Goal: Task Accomplishment & Management: Use online tool/utility

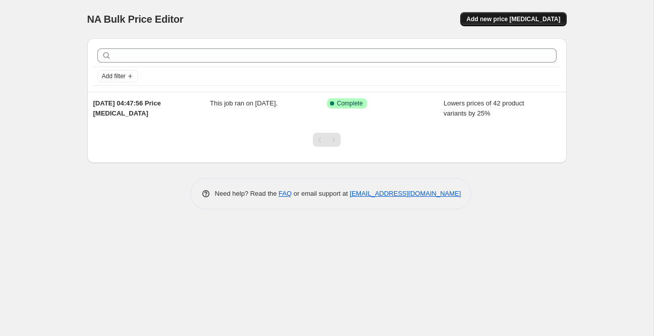
click at [522, 13] on button "Add new price change job" at bounding box center [513, 19] width 106 height 14
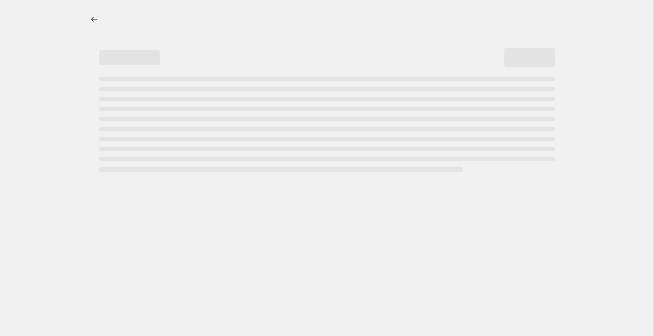
select select "percentage"
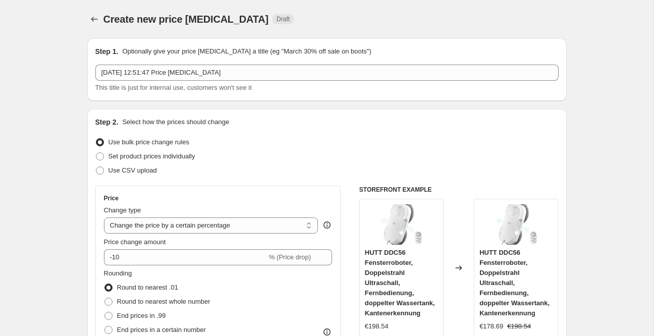
scroll to position [89, 0]
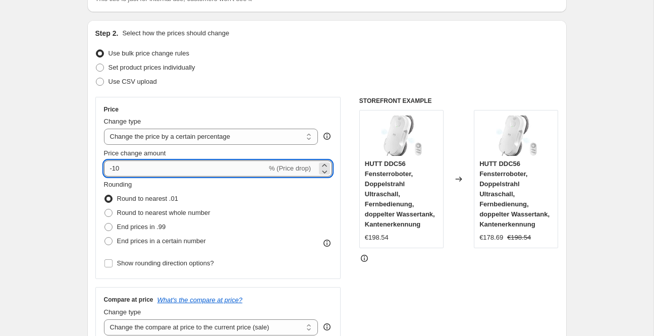
click at [161, 169] on input "-10" at bounding box center [185, 169] width 163 height 16
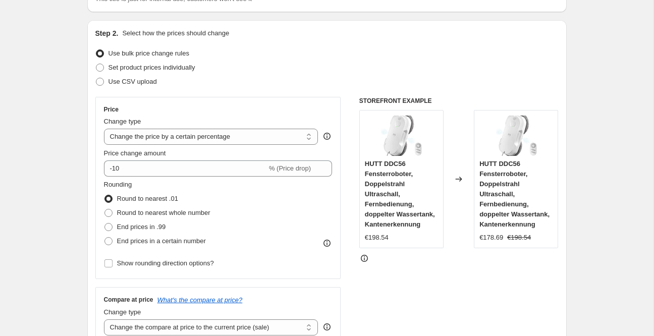
click at [89, 165] on div "Step 2. Select how the prices should change Use bulk price change rules Set pro…" at bounding box center [327, 197] width 480 height 354
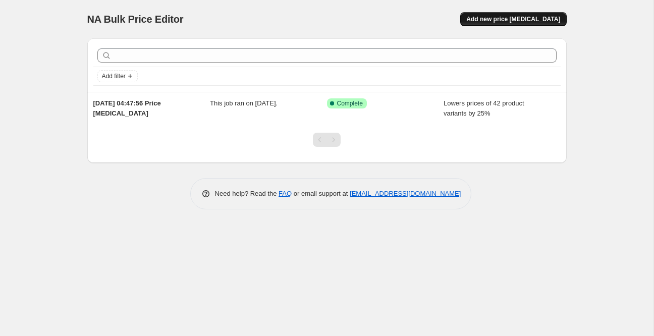
click at [517, 18] on span "Add new price [MEDICAL_DATA]" at bounding box center [513, 19] width 94 height 8
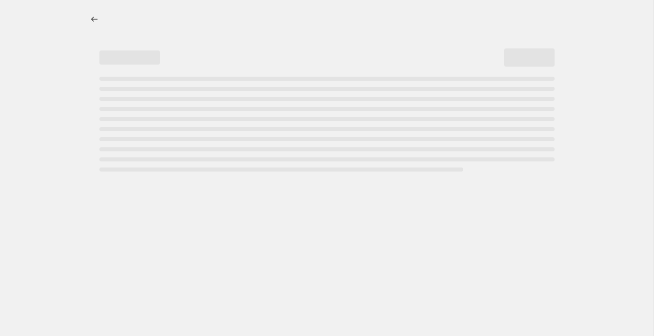
select select "percentage"
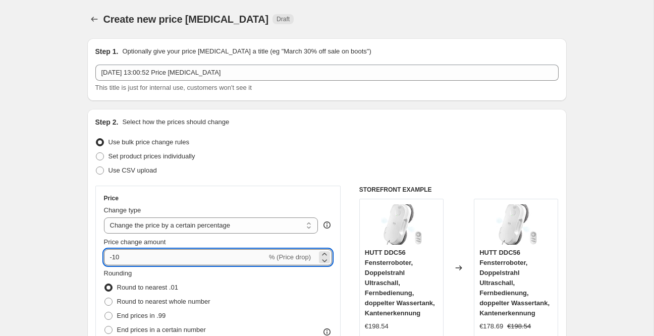
click at [165, 261] on input "-10" at bounding box center [185, 257] width 163 height 16
type input "-25"
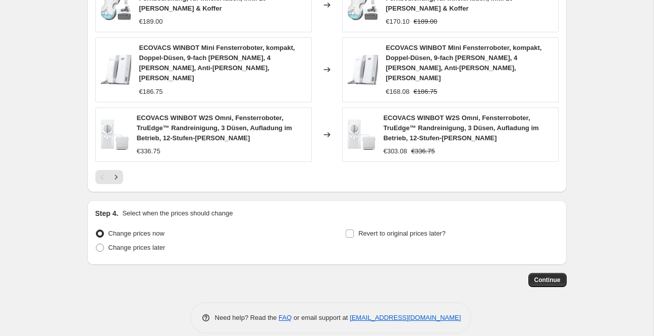
scroll to position [738, 0]
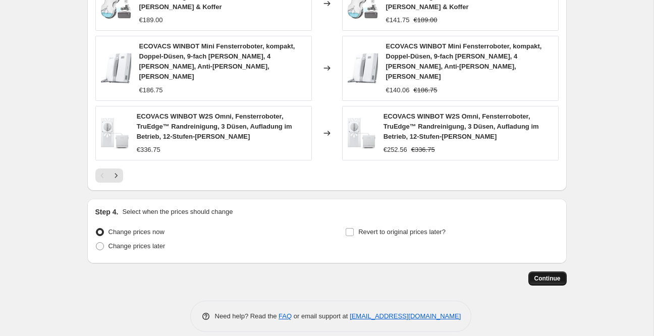
click at [556, 275] on span "Continue" at bounding box center [548, 279] width 26 height 8
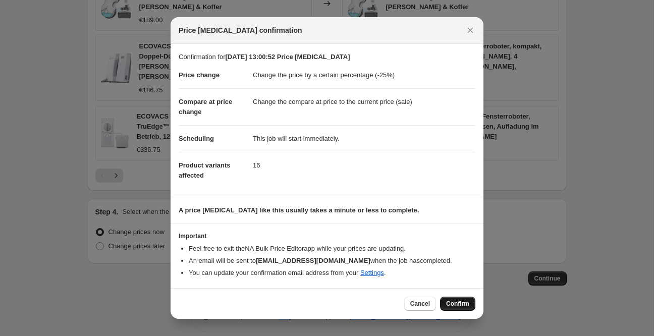
click at [459, 304] on span "Confirm" at bounding box center [457, 304] width 23 height 8
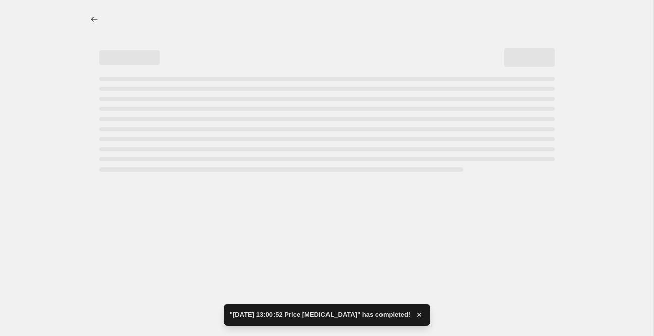
select select "percentage"
